Goal: Find specific fact: Find specific fact

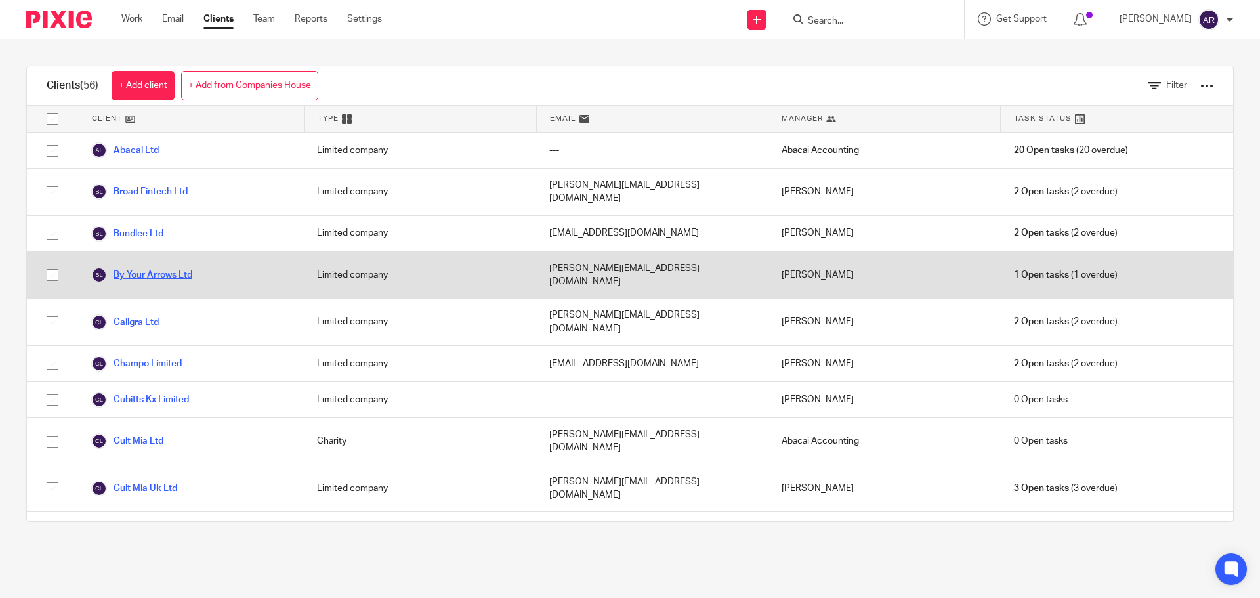
click at [171, 267] on link "By Your Arrows Ltd" at bounding box center [141, 275] width 101 height 16
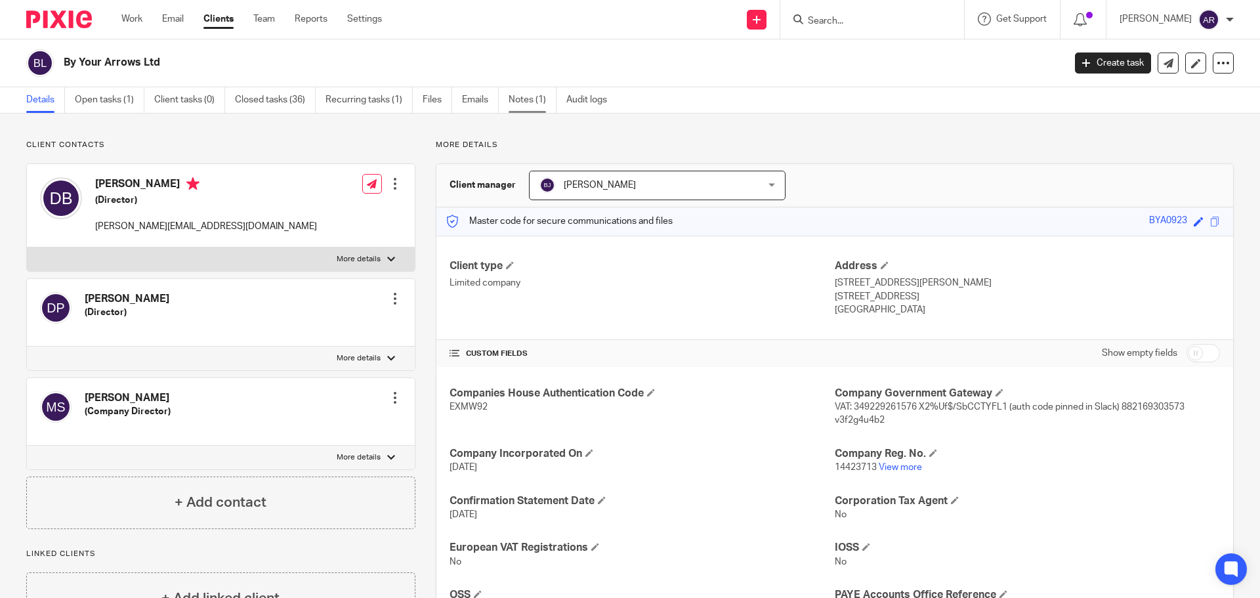
click at [528, 103] on link "Notes (1)" at bounding box center [533, 100] width 48 height 26
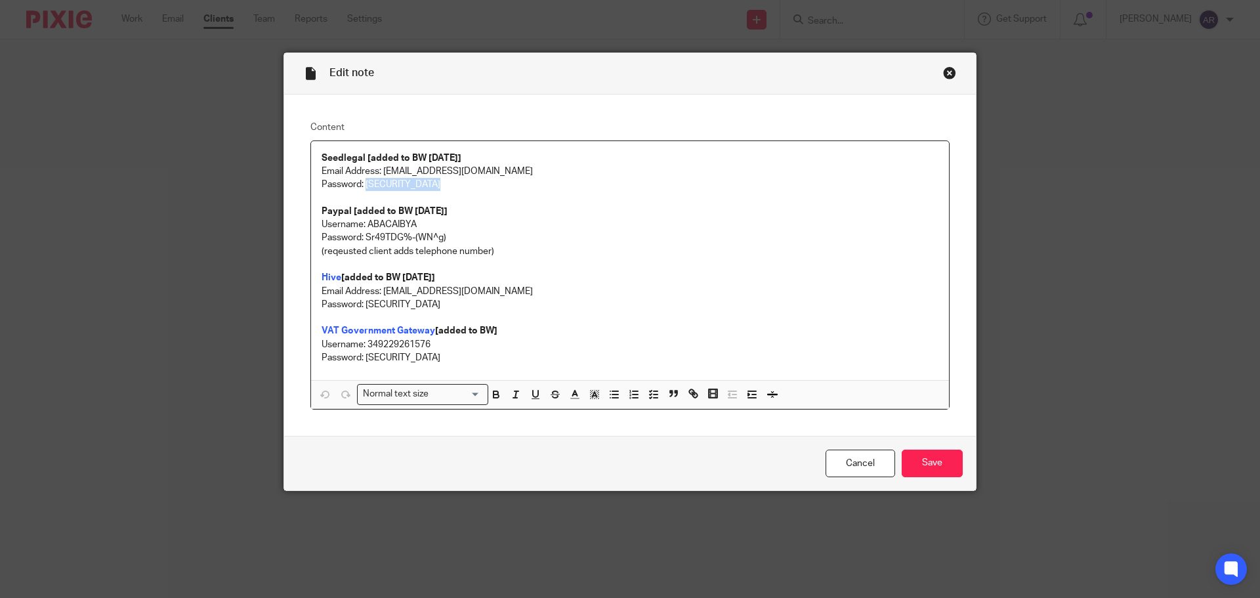
drag, startPoint x: 412, startPoint y: 188, endPoint x: 361, endPoint y: 187, distance: 50.5
click at [361, 187] on p "Password: [SECURITY_DATA]" at bounding box center [630, 184] width 617 height 13
copy p "YTr$7hddcCEX5b$"
